Goal: Check status: Check status

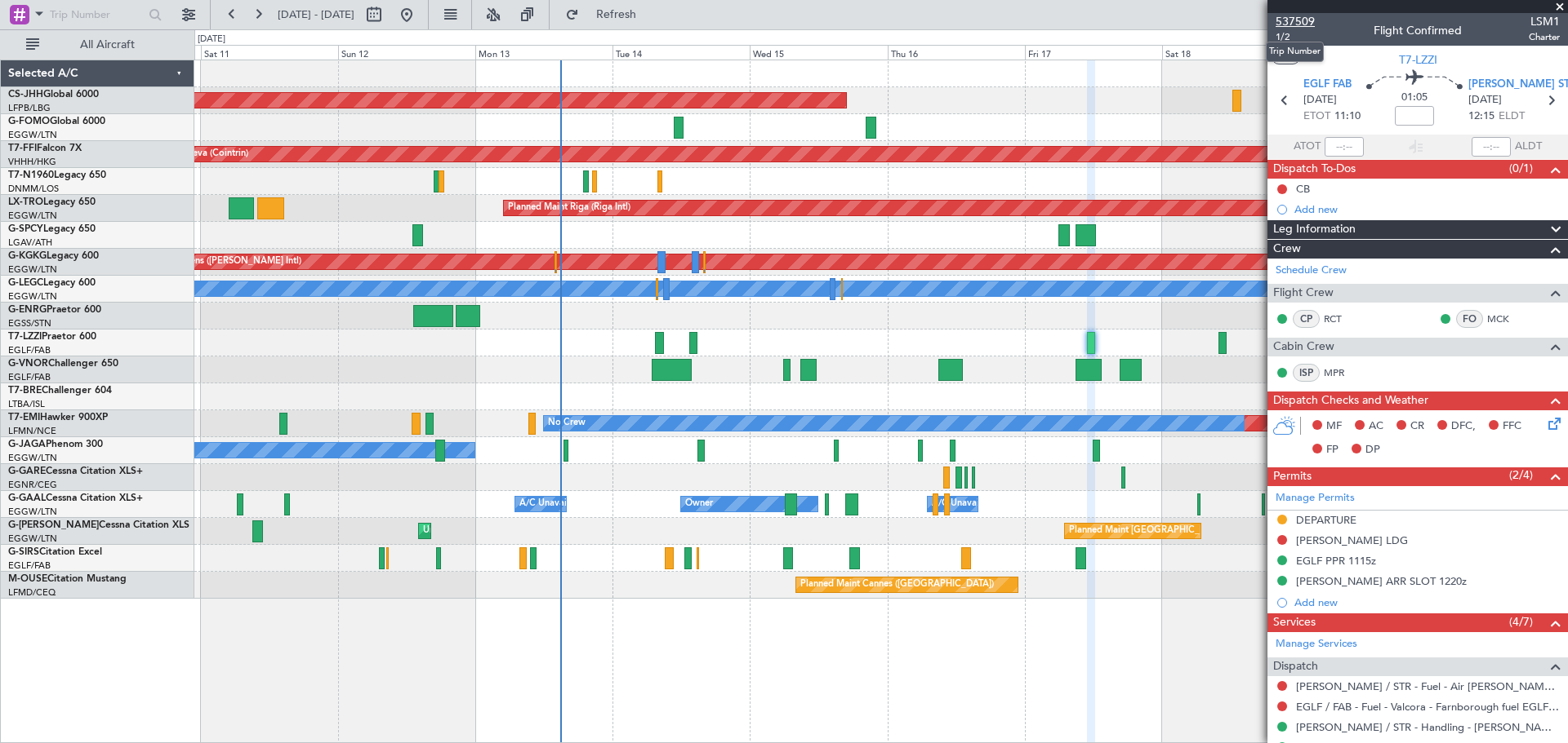
click at [1304, 18] on span "537509" at bounding box center [1295, 21] width 39 height 18
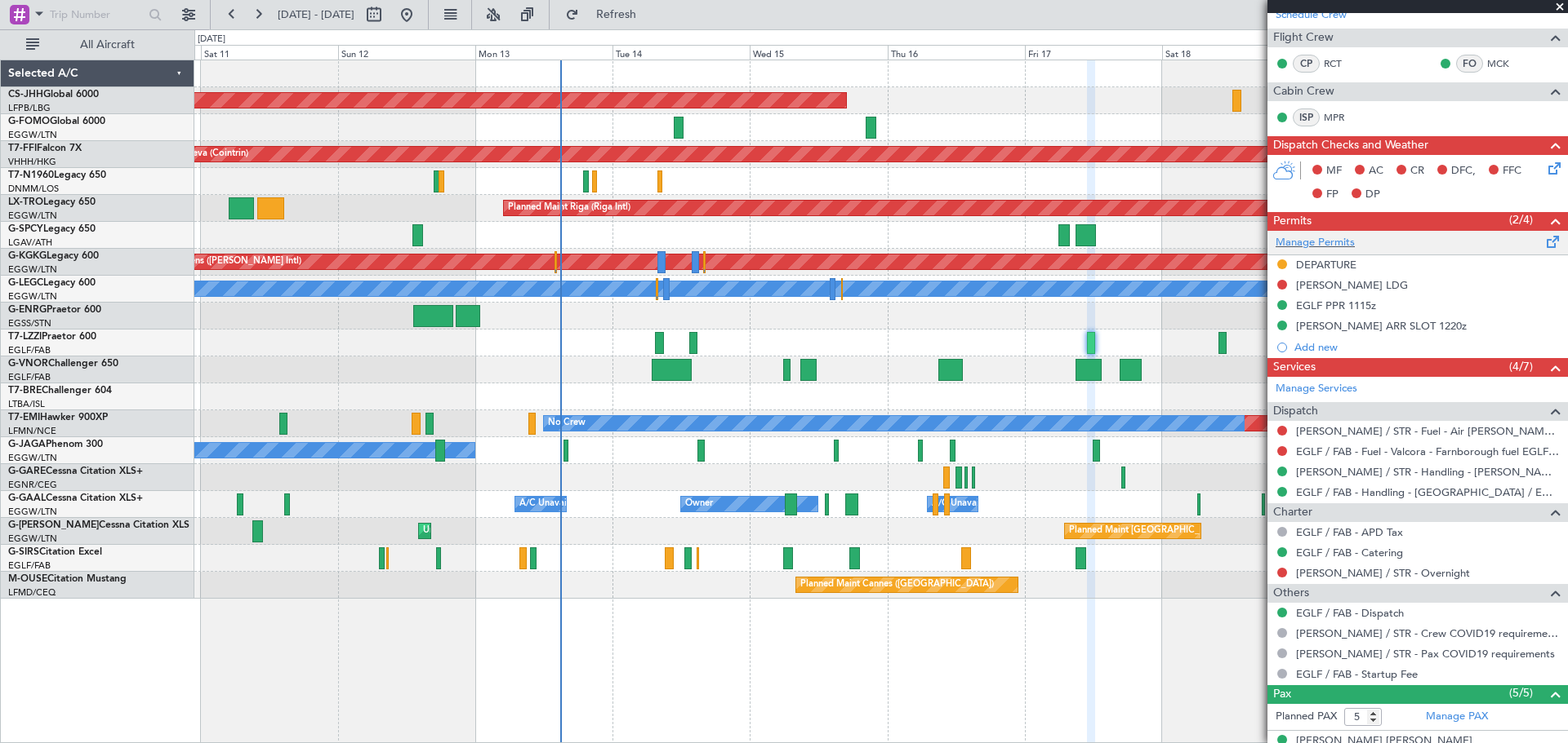
scroll to position [256, 0]
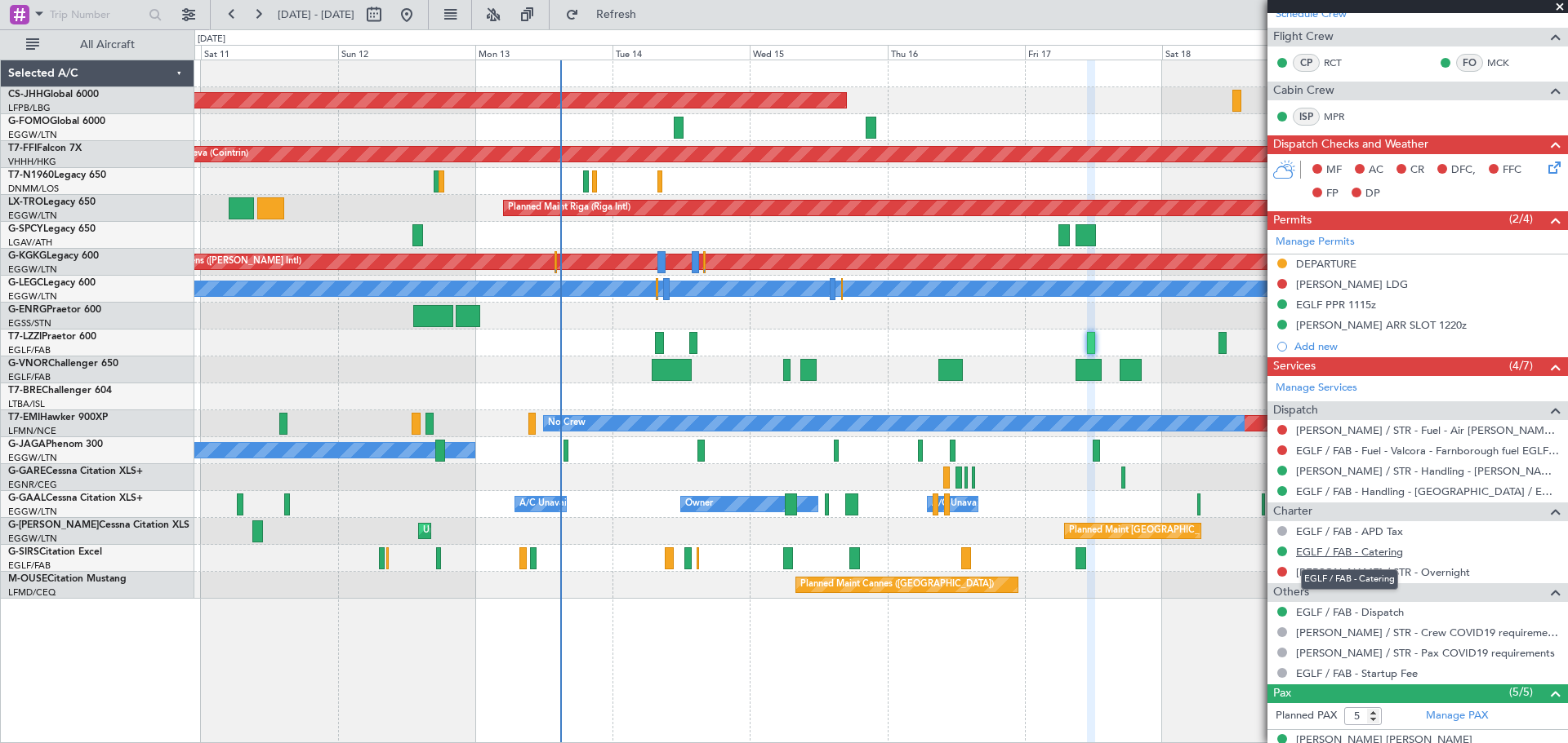
click at [1313, 548] on link "EGLF / FAB - Catering" at bounding box center [1349, 551] width 107 height 14
click at [651, 9] on span "Refresh" at bounding box center [616, 15] width 68 height 11
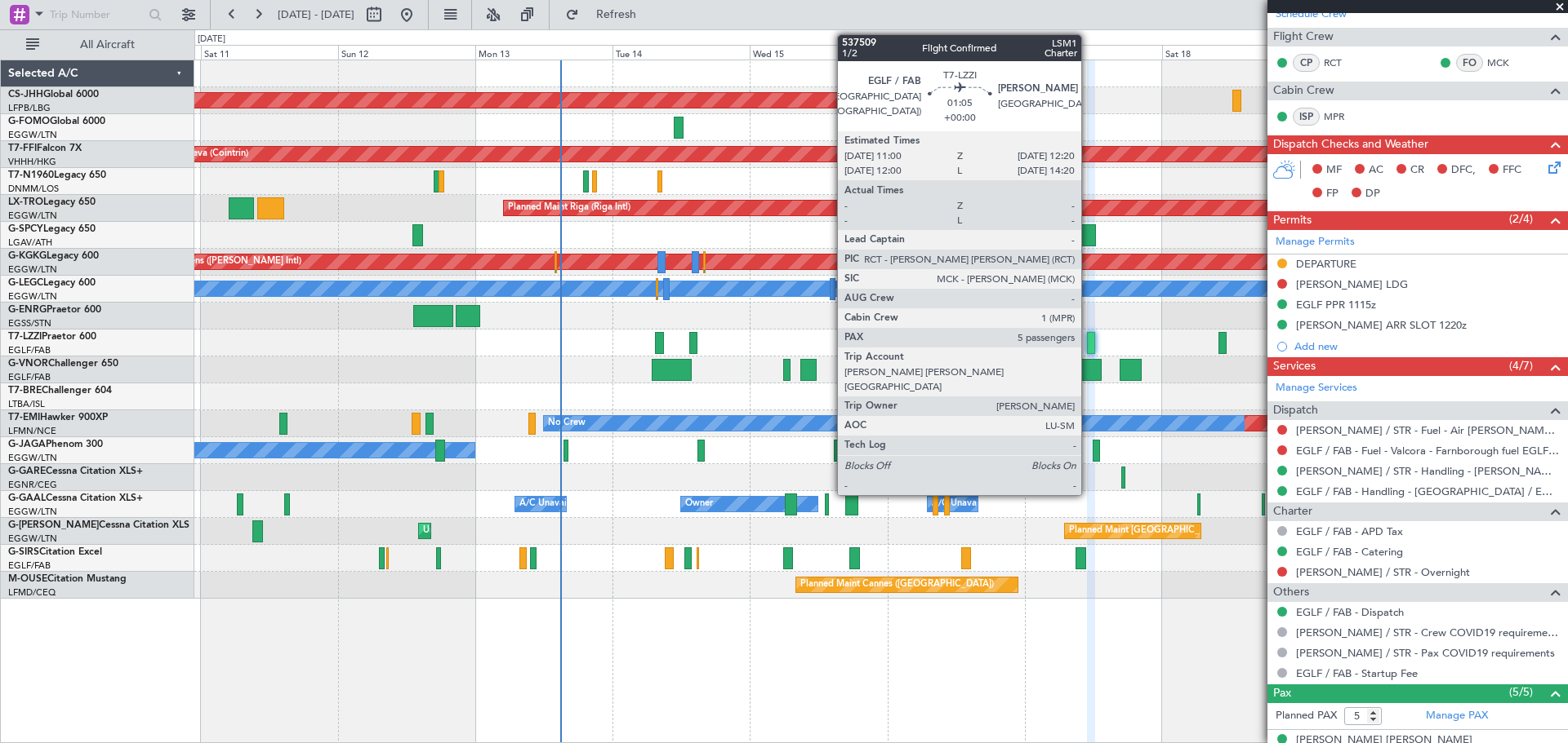
click at [1088, 346] on div at bounding box center [1090, 343] width 8 height 22
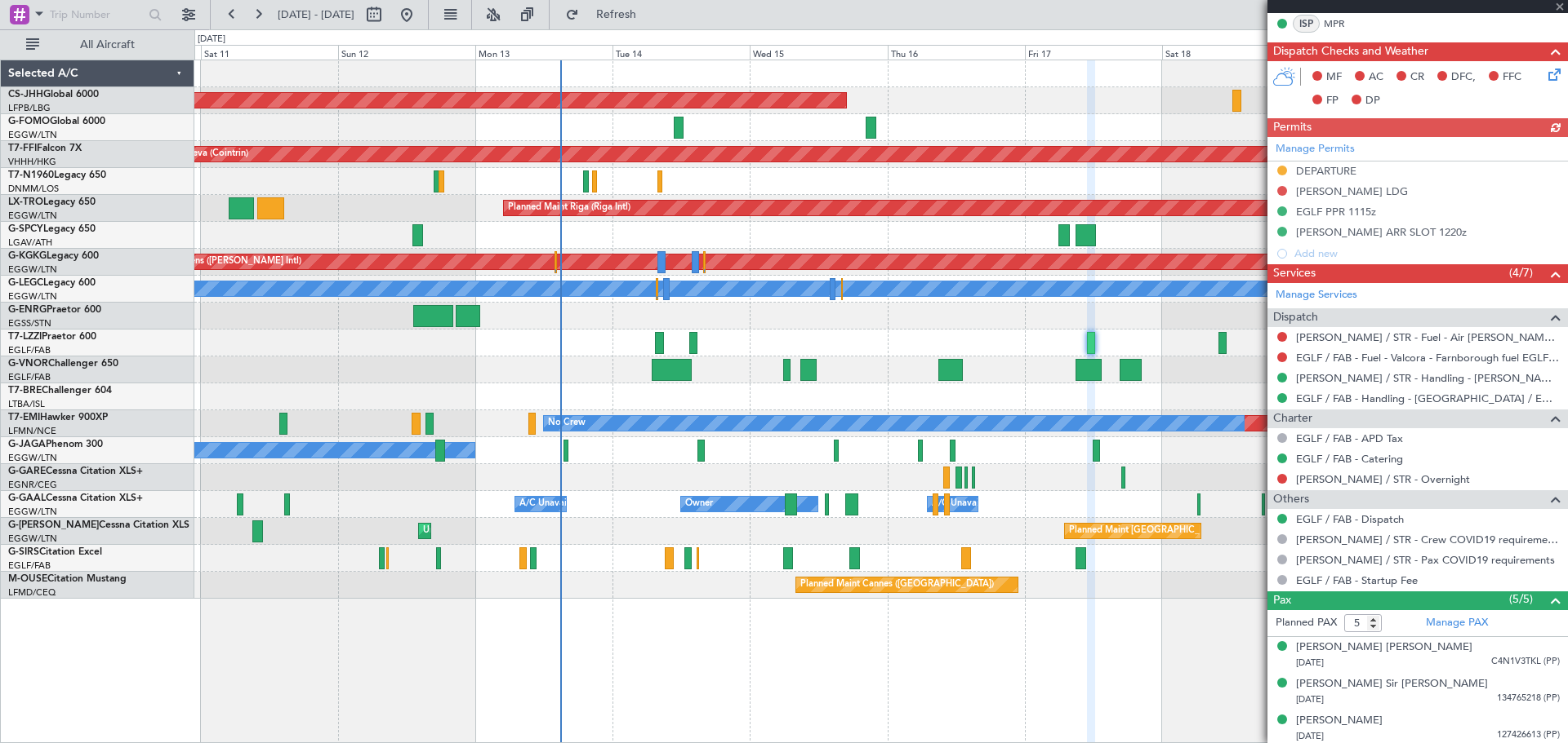
scroll to position [426, 0]
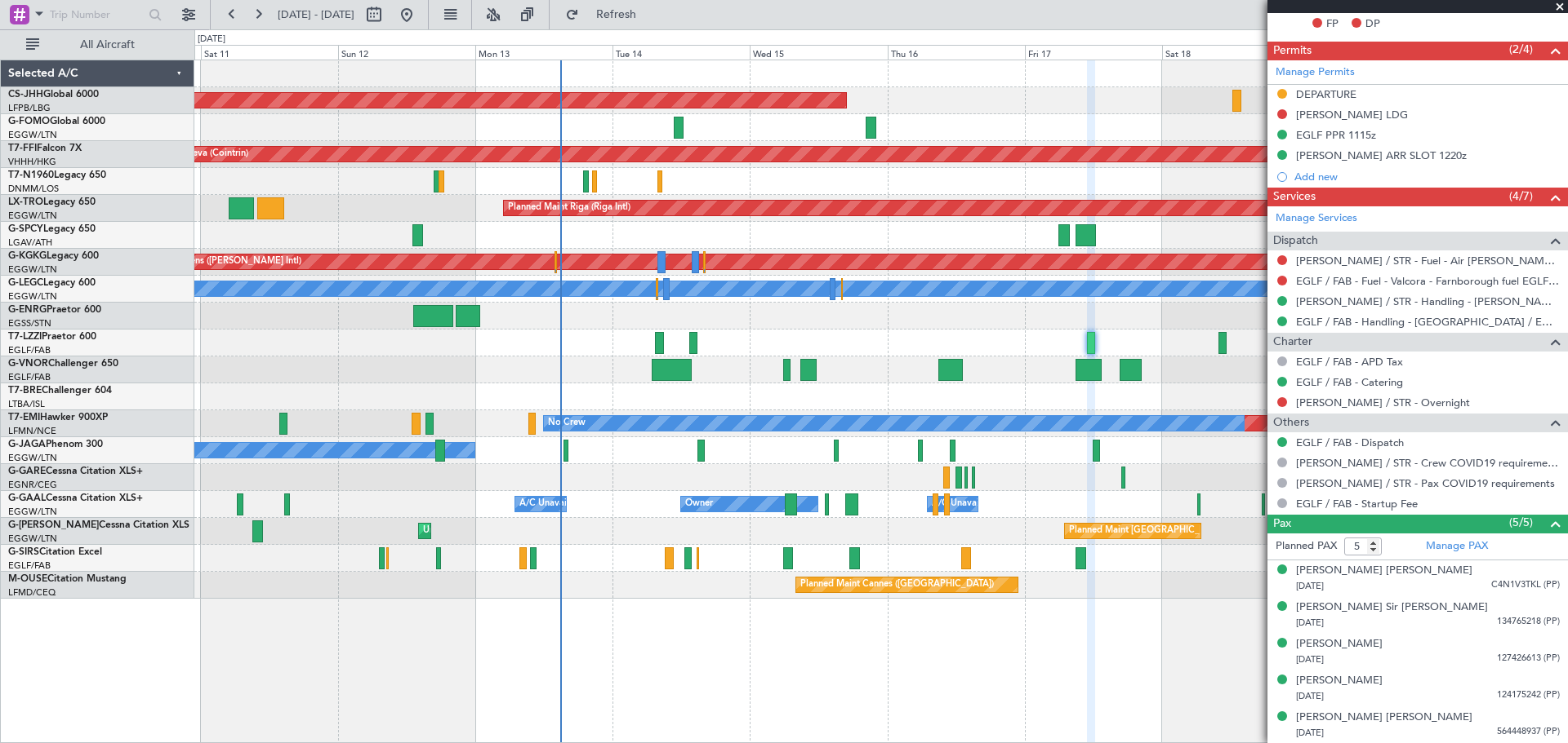
click at [1562, 5] on span at bounding box center [1560, 7] width 17 height 15
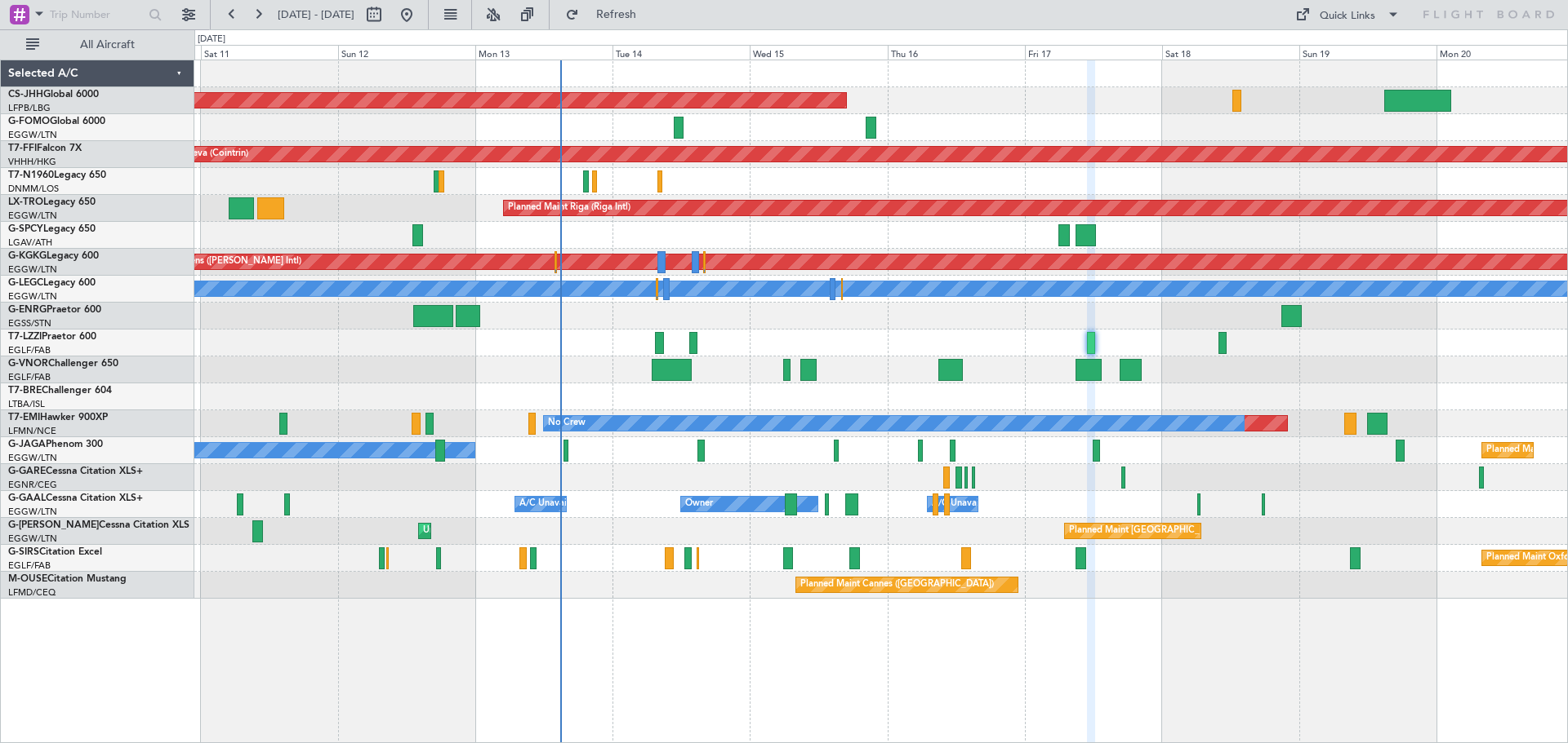
type input "0"
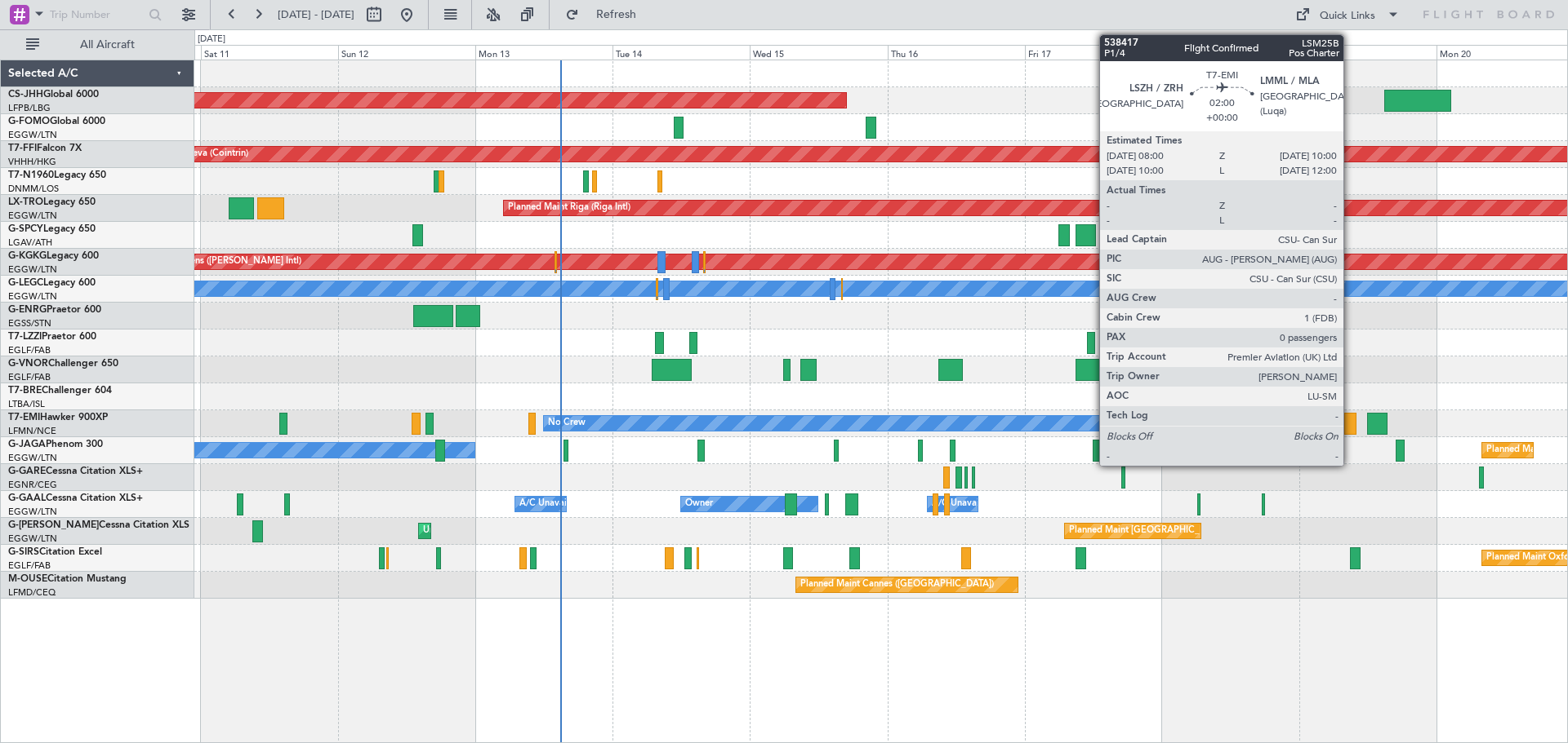
click at [1350, 428] on div at bounding box center [1349, 424] width 12 height 22
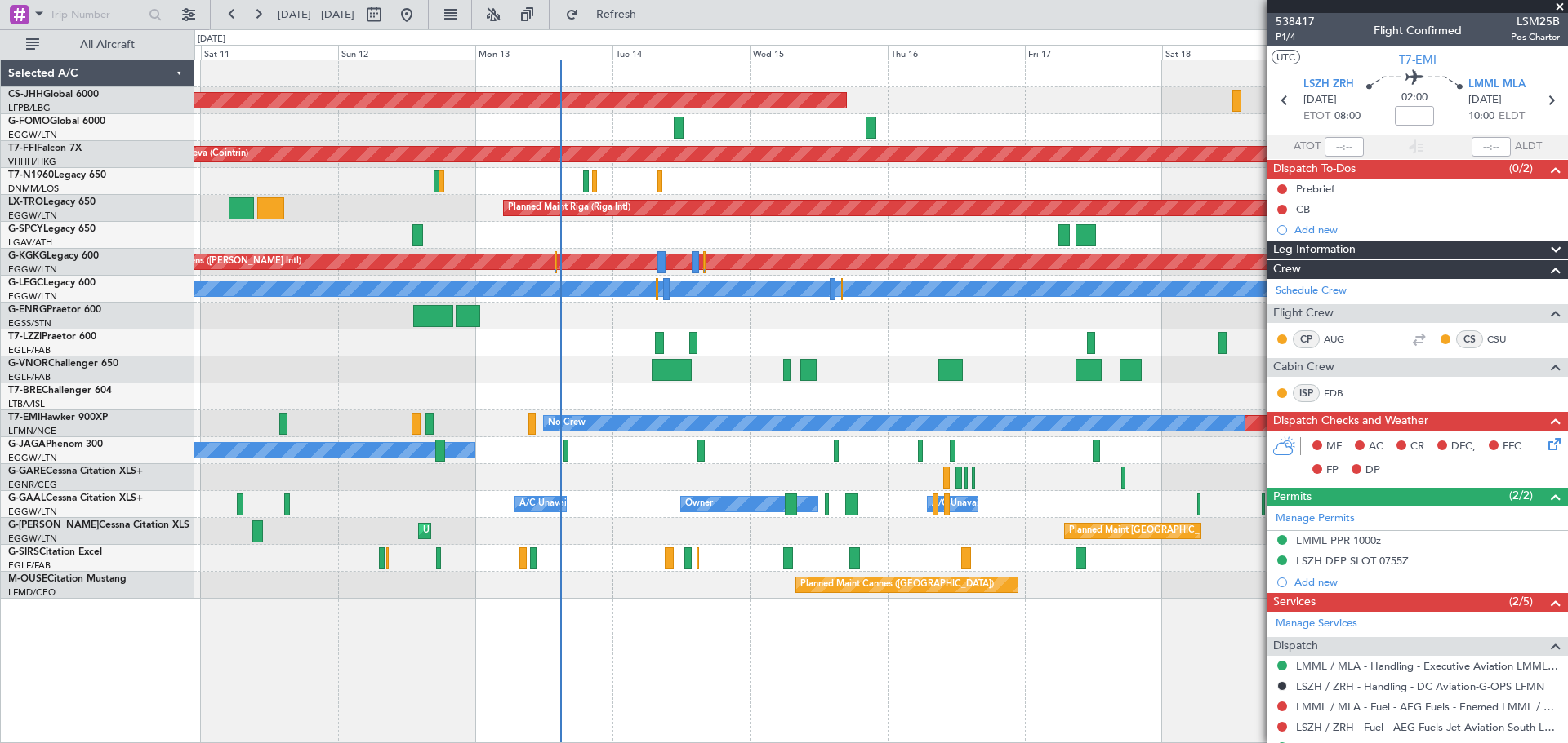
click at [1562, 5] on span at bounding box center [1560, 7] width 17 height 15
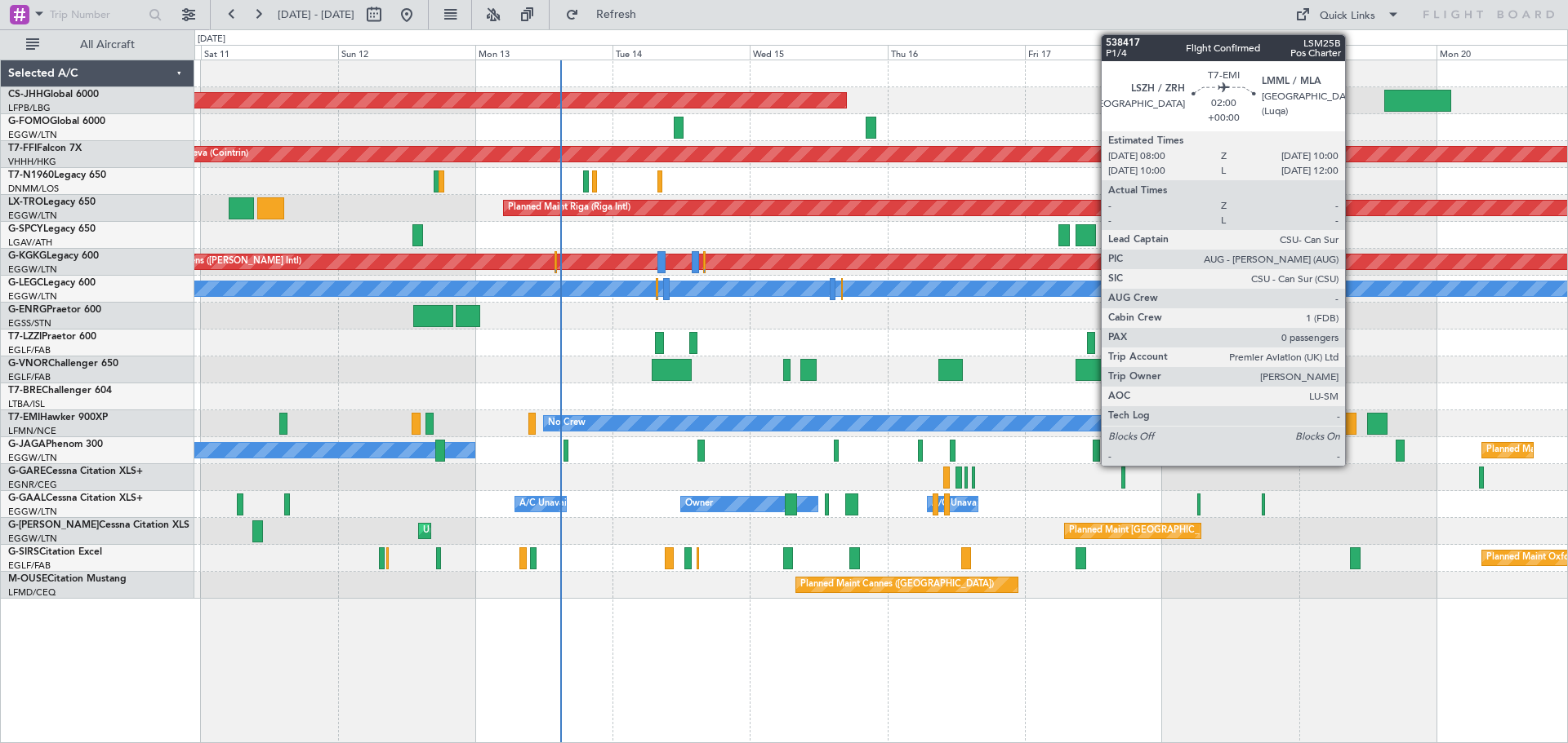
click at [1352, 424] on div at bounding box center [1349, 424] width 12 height 22
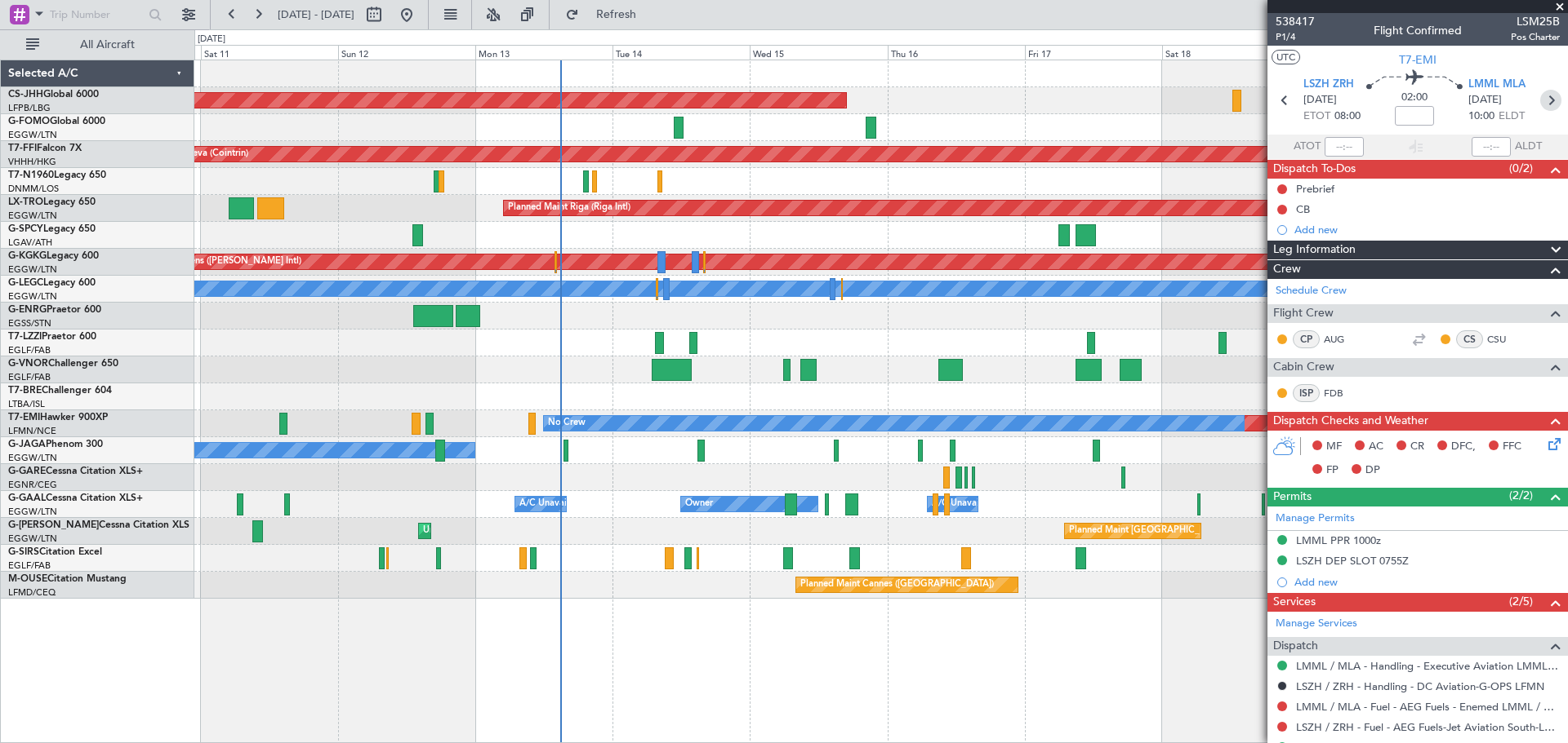
click at [1546, 100] on icon at bounding box center [1550, 100] width 21 height 21
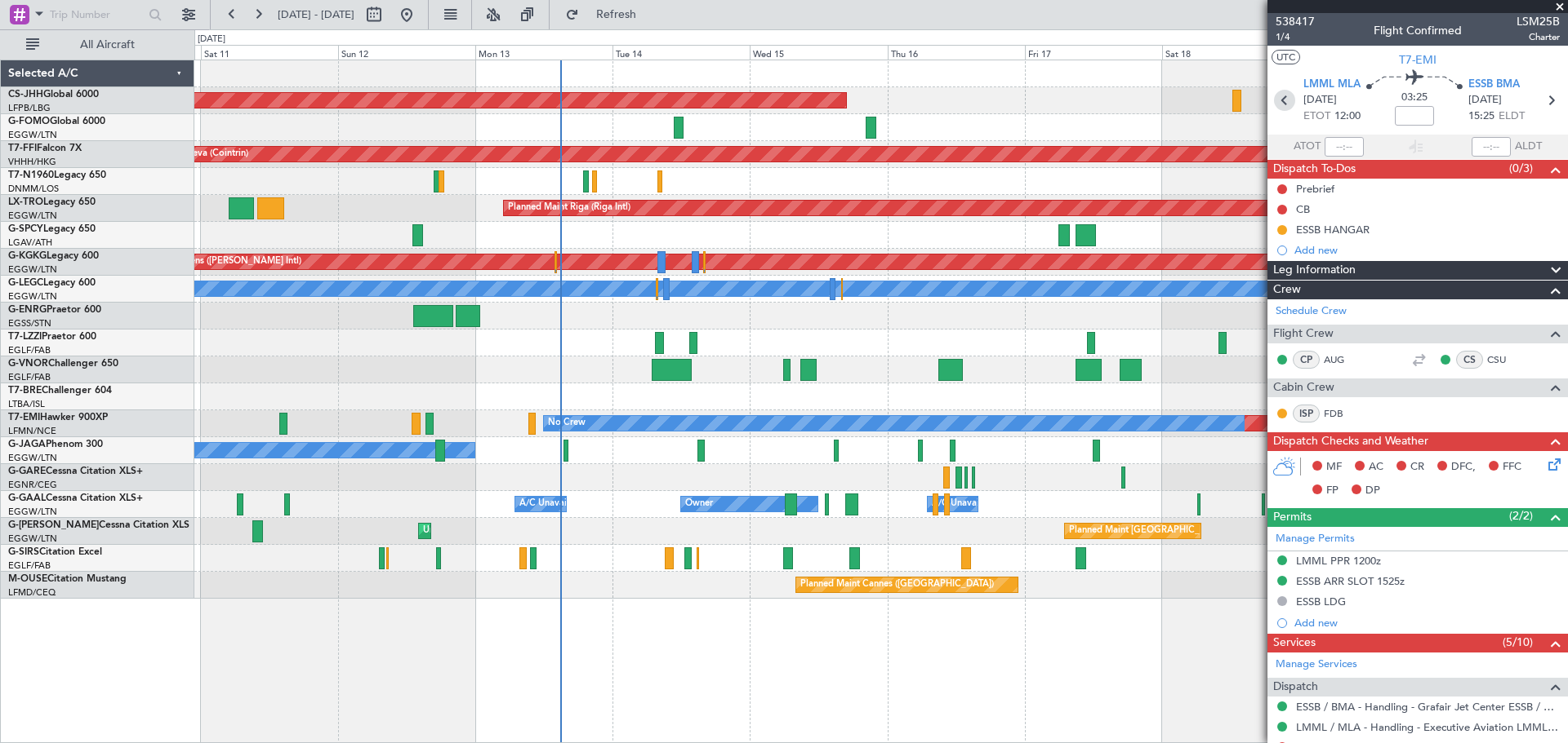
click at [1276, 101] on icon at bounding box center [1284, 100] width 21 height 21
type input "0"
